Goal: Task Accomplishment & Management: Manage account settings

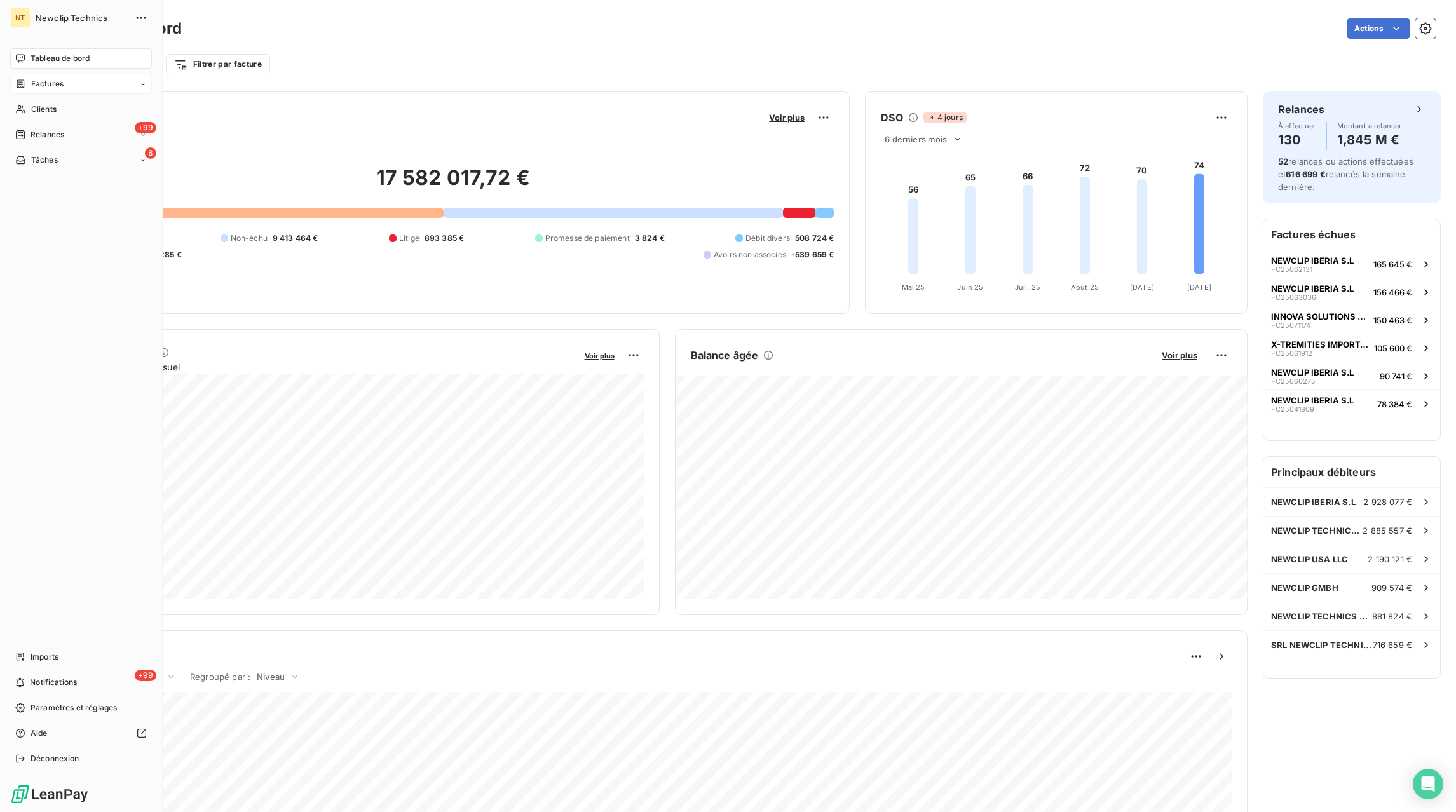
click at [84, 86] on div "Factures" at bounding box center [81, 84] width 142 height 20
click at [54, 106] on span "Factures" at bounding box center [47, 109] width 32 height 11
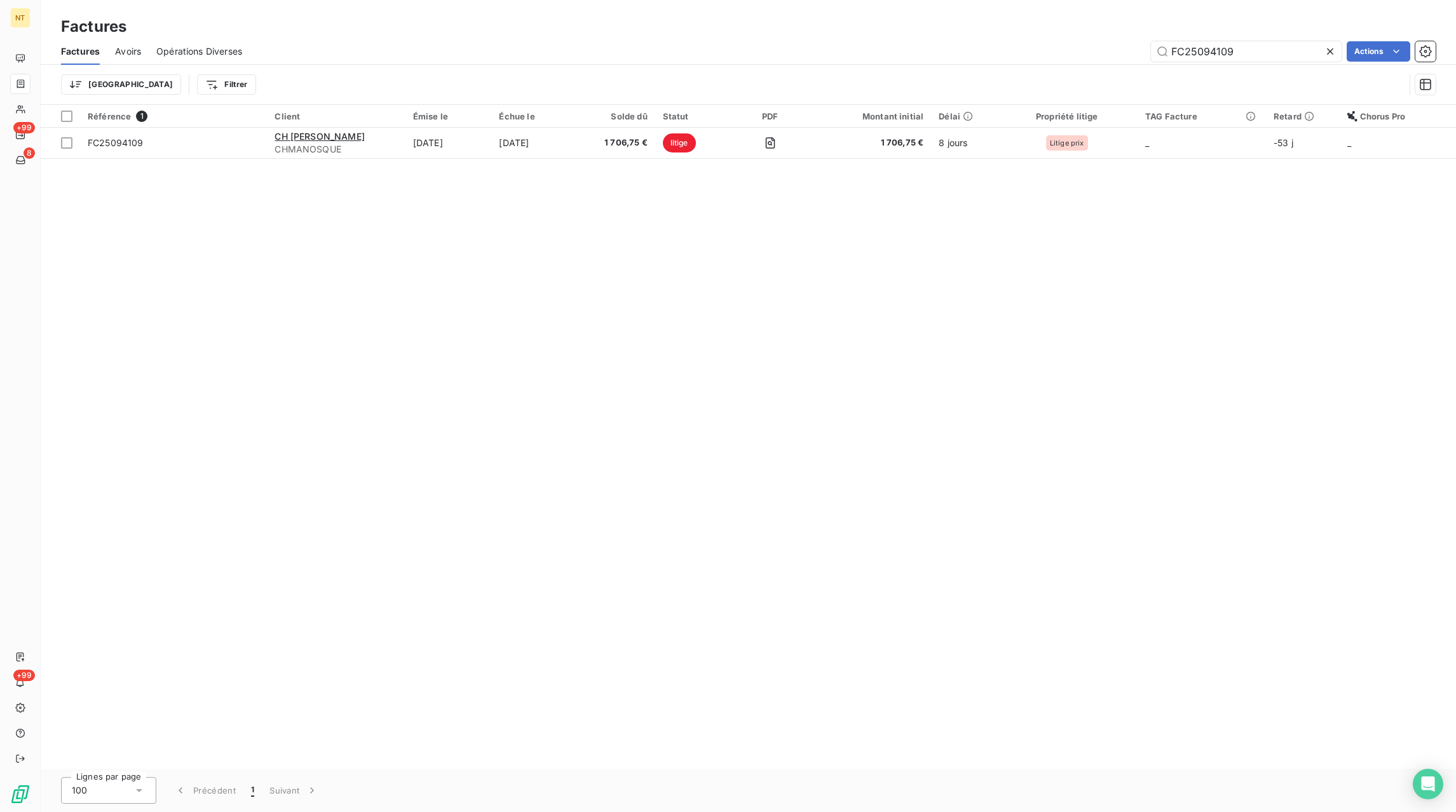
click at [1332, 50] on icon at bounding box center [1330, 51] width 13 height 13
click at [1303, 54] on input "text" at bounding box center [1246, 51] width 191 height 20
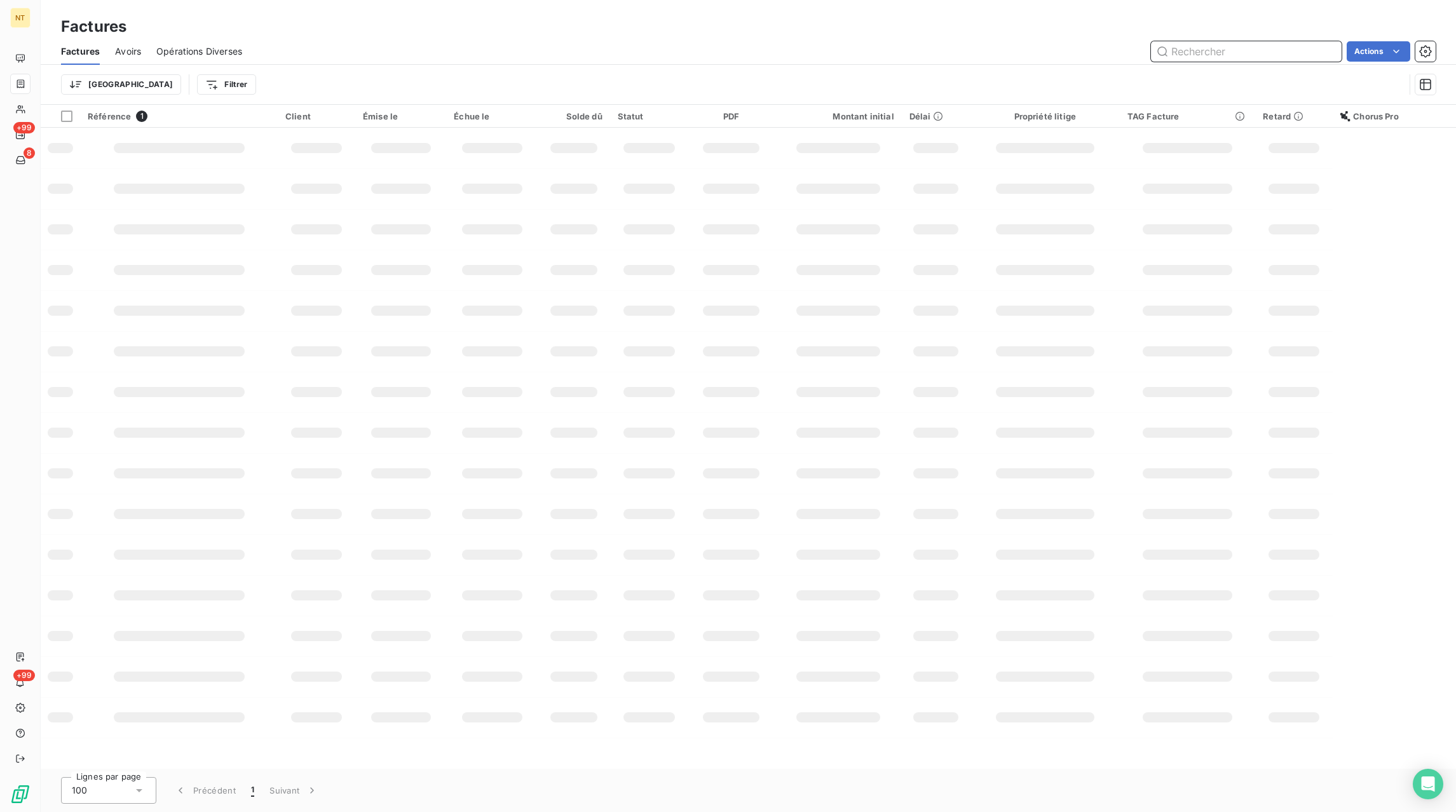
paste input "FC25094027"
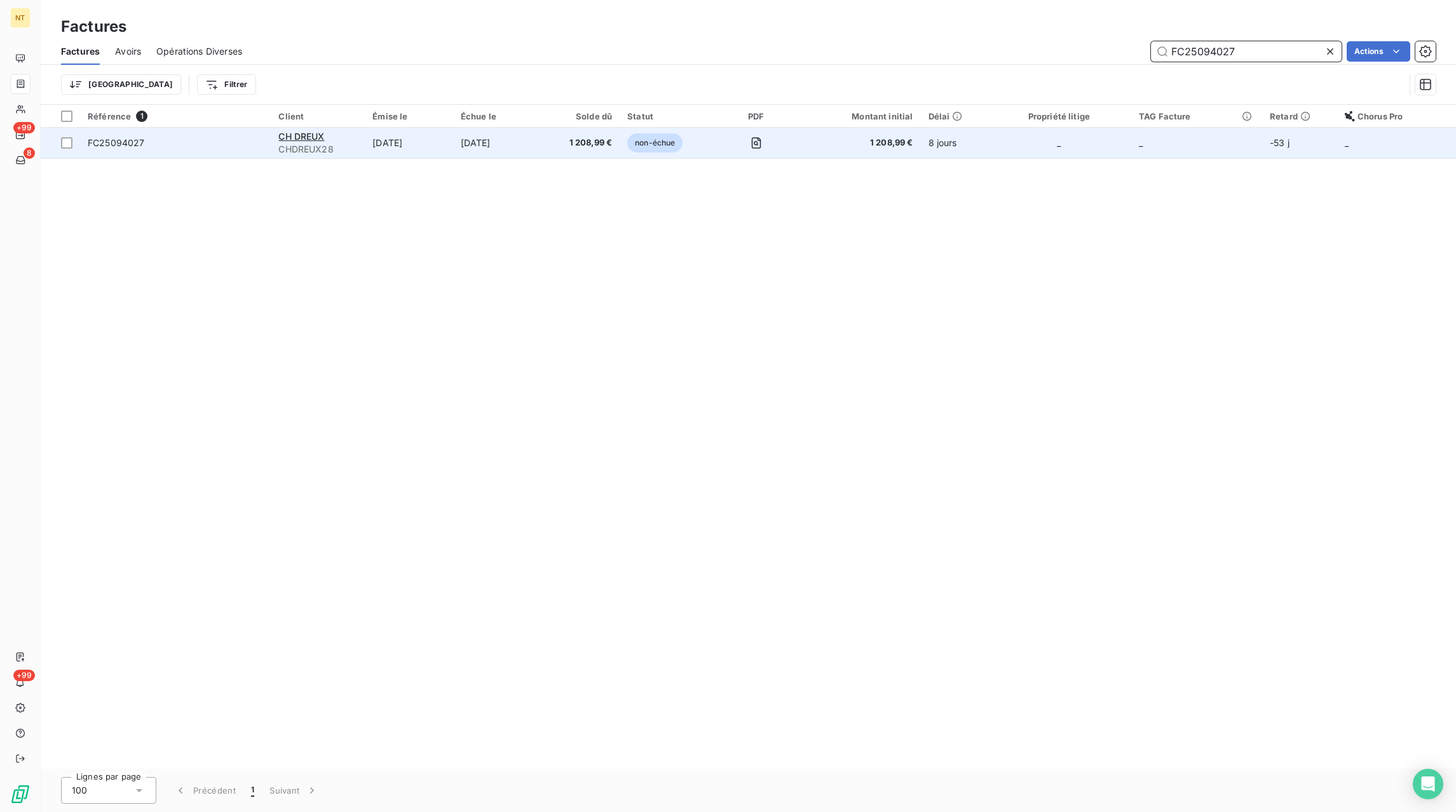
type input "FC25094027"
click at [571, 134] on td "1 208,99 €" at bounding box center [581, 143] width 78 height 31
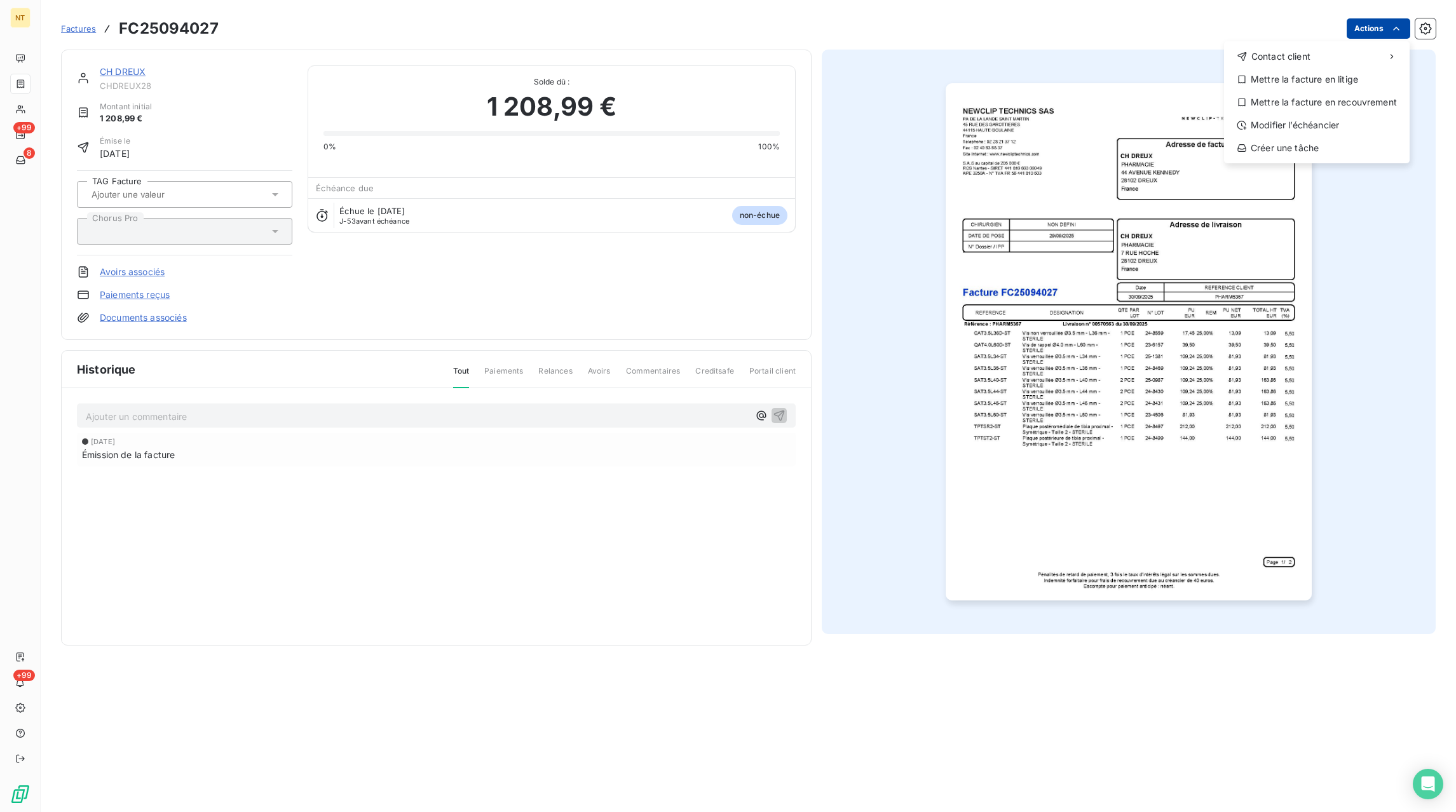
click at [1367, 29] on html "NT +99 8 +99 Factures FC25094027 Actions Contact client Mettre la facture en li…" at bounding box center [728, 406] width 1456 height 812
click at [1320, 81] on div "Mettre la facture en litige" at bounding box center [1317, 79] width 176 height 20
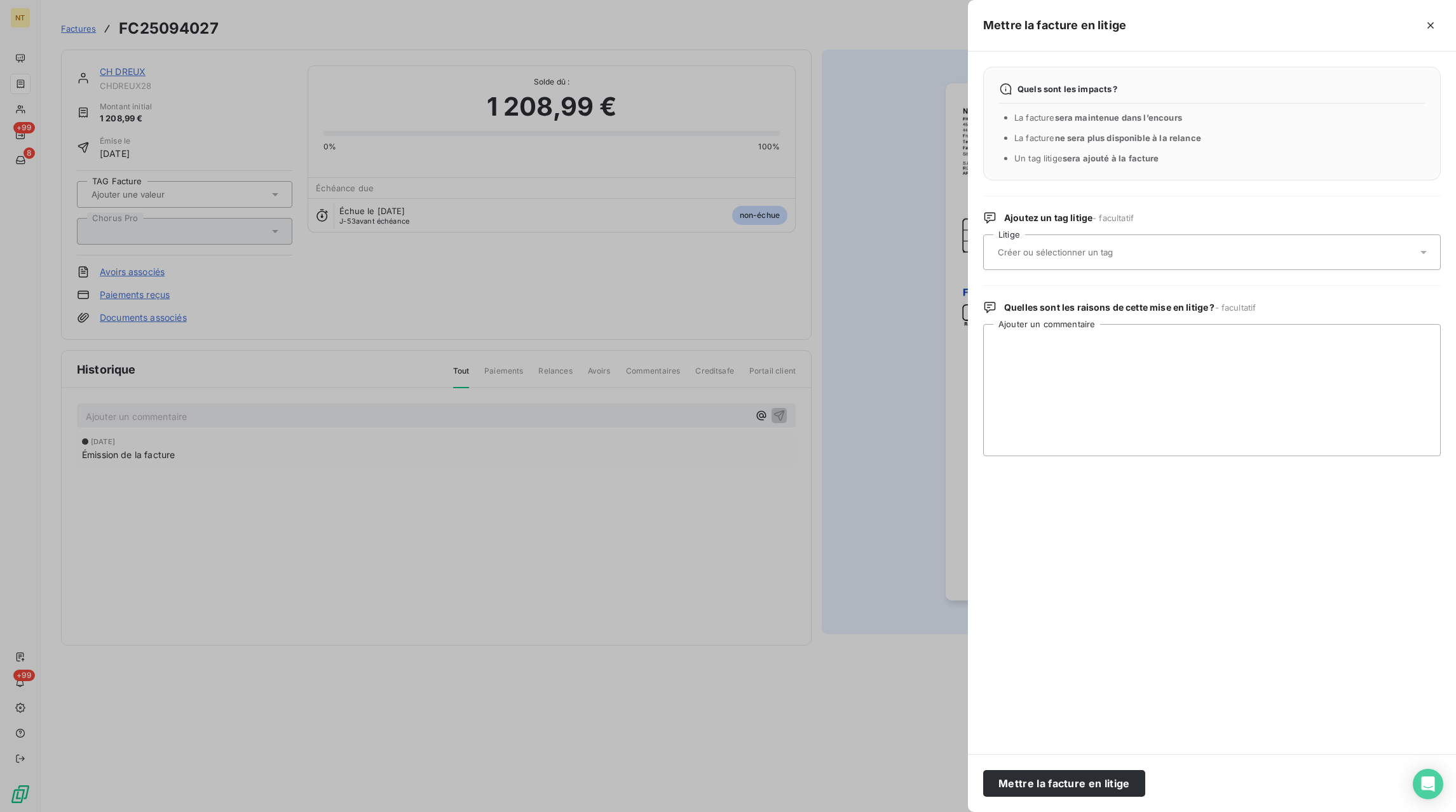
click at [1198, 247] on div at bounding box center [1205, 251] width 424 height 26
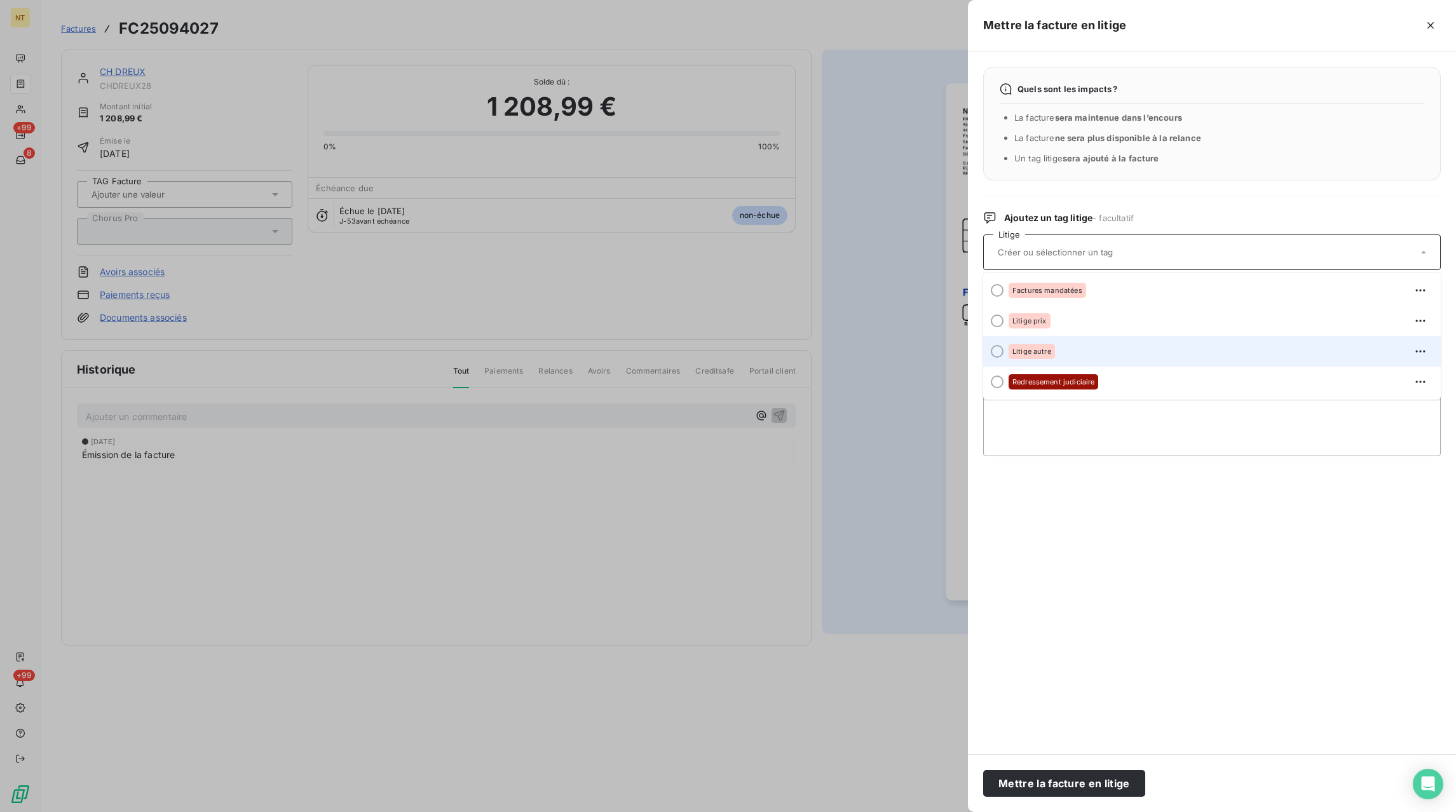
click at [1054, 350] on div "Litige autre" at bounding box center [1219, 351] width 422 height 20
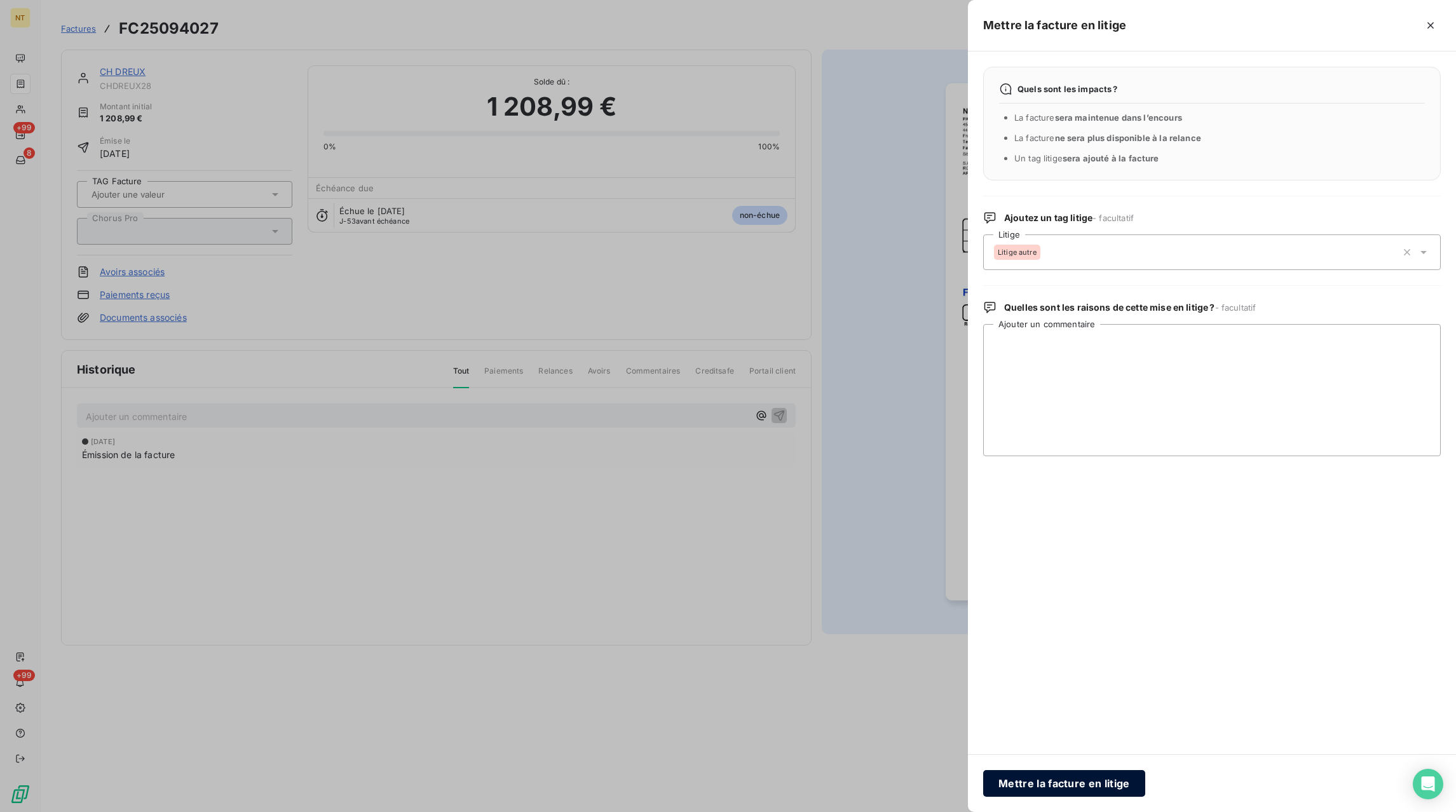
click at [1084, 786] on button "Mettre la facture en litige" at bounding box center [1065, 783] width 162 height 26
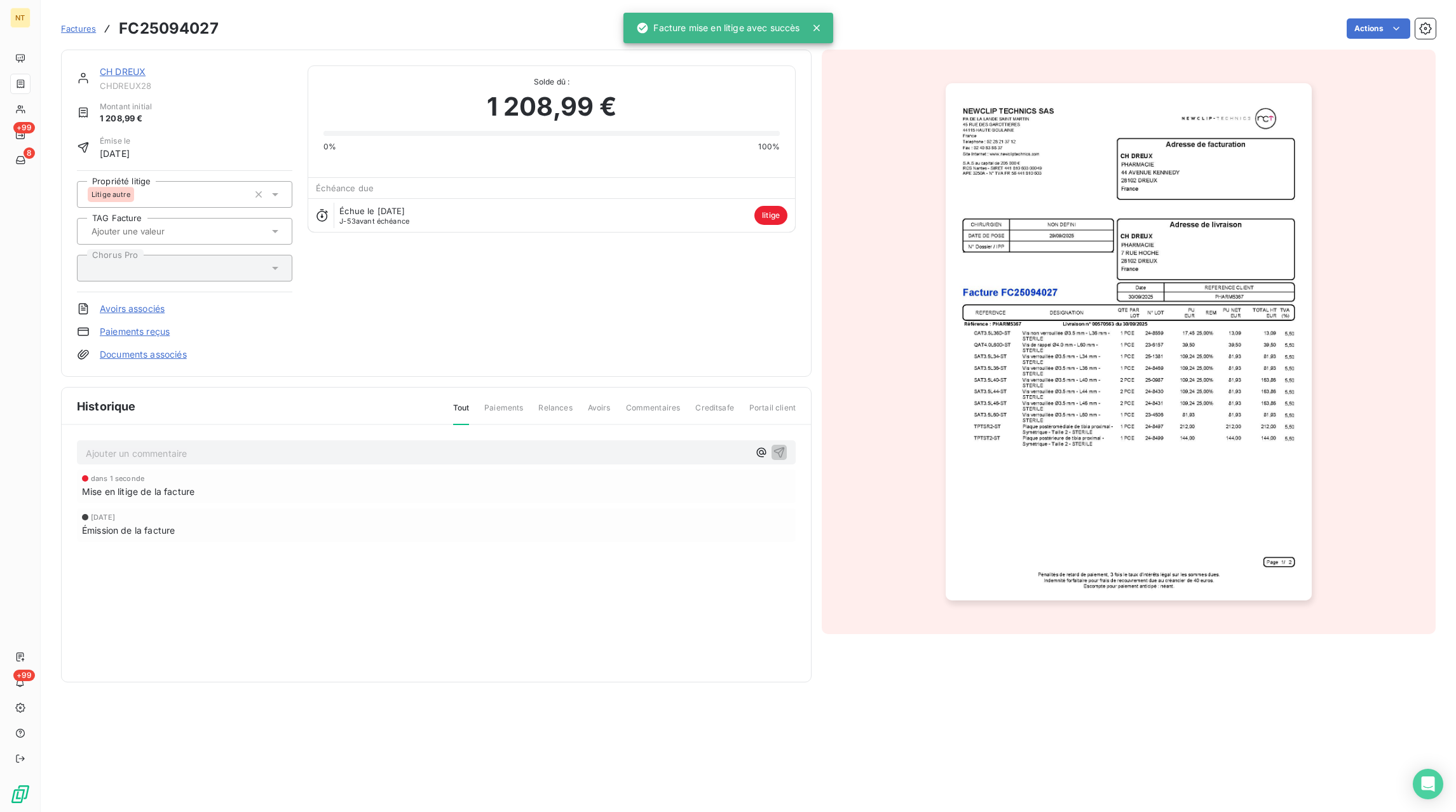
click at [218, 443] on div "Ajouter un commentaire ﻿" at bounding box center [436, 452] width 719 height 25
click at [165, 443] on div "Ajouter un commentaire ﻿" at bounding box center [436, 452] width 719 height 25
click at [170, 462] on div "Ajouter un commentaire ﻿" at bounding box center [436, 452] width 719 height 25
click at [175, 458] on p "Ajouter un commentaire ﻿" at bounding box center [418, 453] width 663 height 16
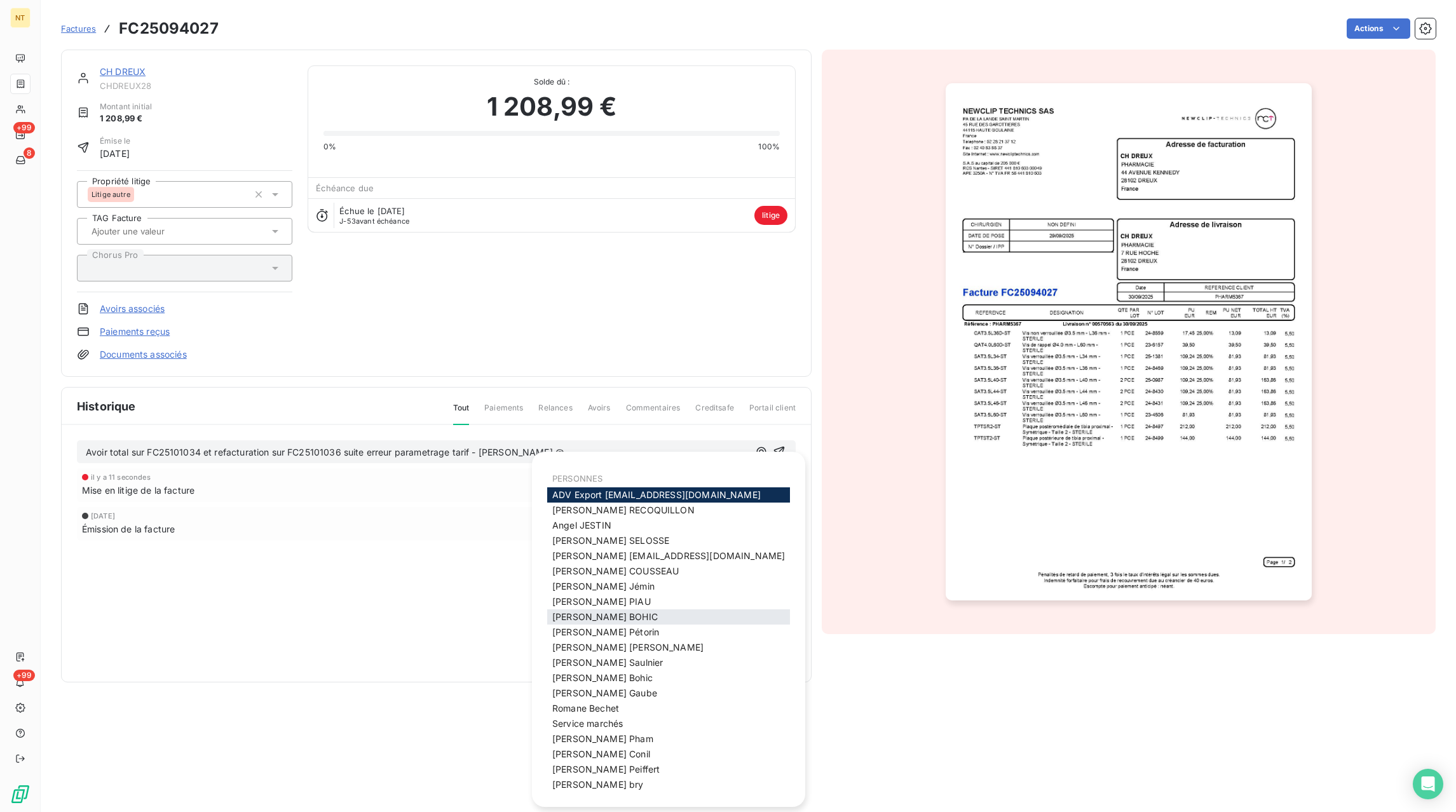
click at [584, 620] on span "[PERSON_NAME]" at bounding box center [605, 616] width 106 height 11
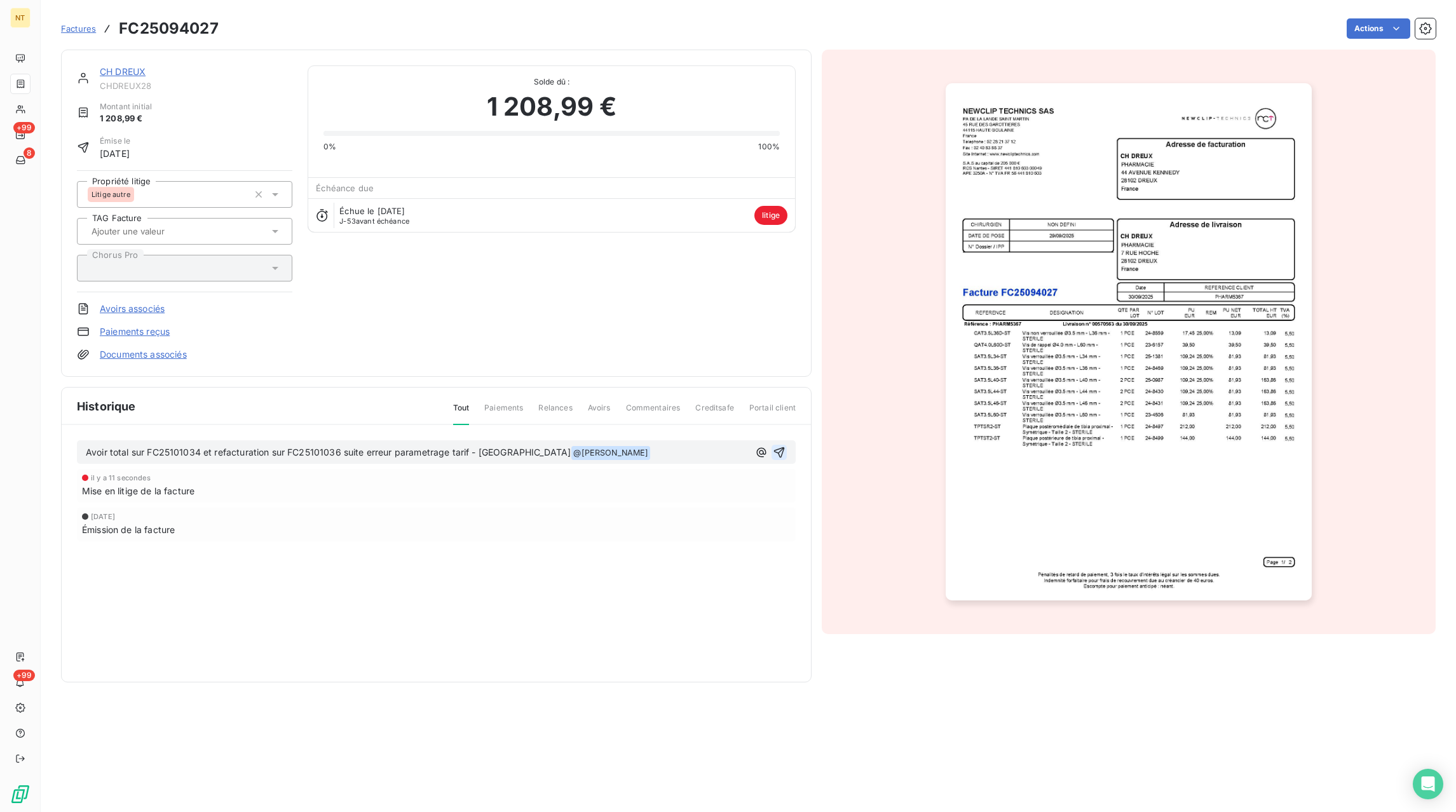
click at [781, 456] on icon "button" at bounding box center [779, 452] width 11 height 11
